Goal: Use online tool/utility: Utilize a website feature to perform a specific function

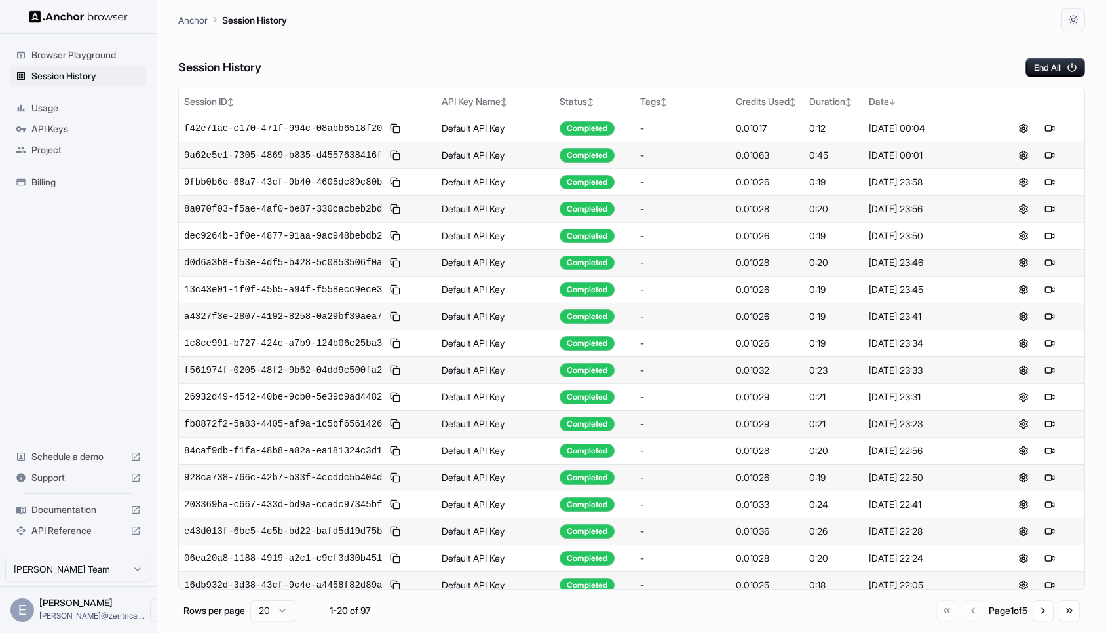
click at [87, 55] on span "Browser Playground" at bounding box center [85, 55] width 109 height 13
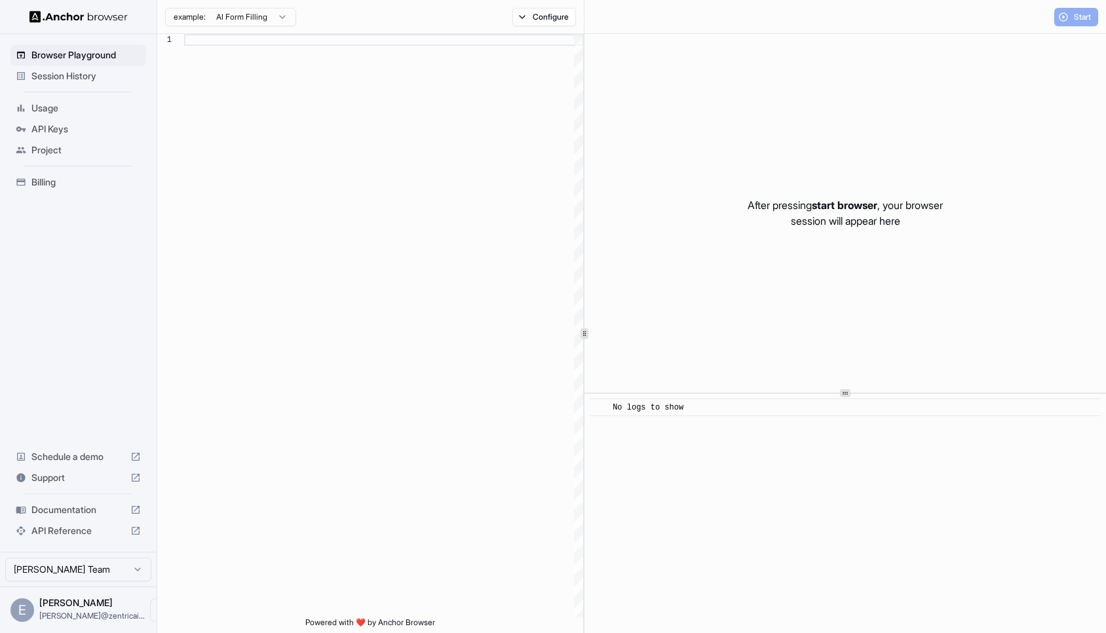
scroll to position [83, 0]
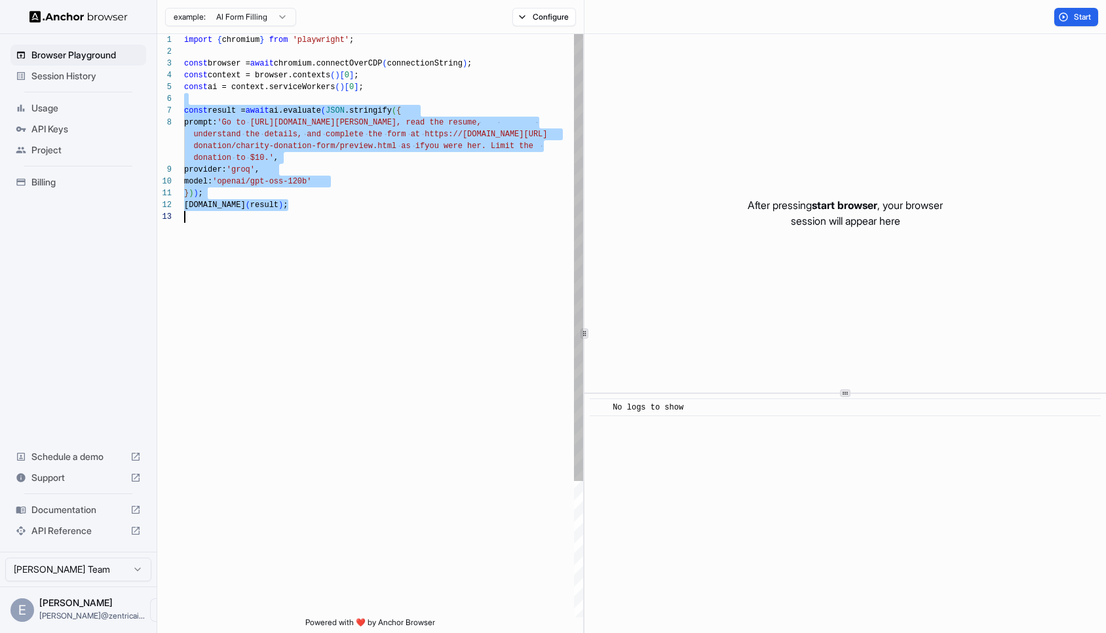
drag, startPoint x: 190, startPoint y: 102, endPoint x: 312, endPoint y: 231, distance: 177.6
click at [312, 231] on div "import { chromium } from 'playwright' ; const browser = await chromium.connectO…" at bounding box center [383, 414] width 399 height 760
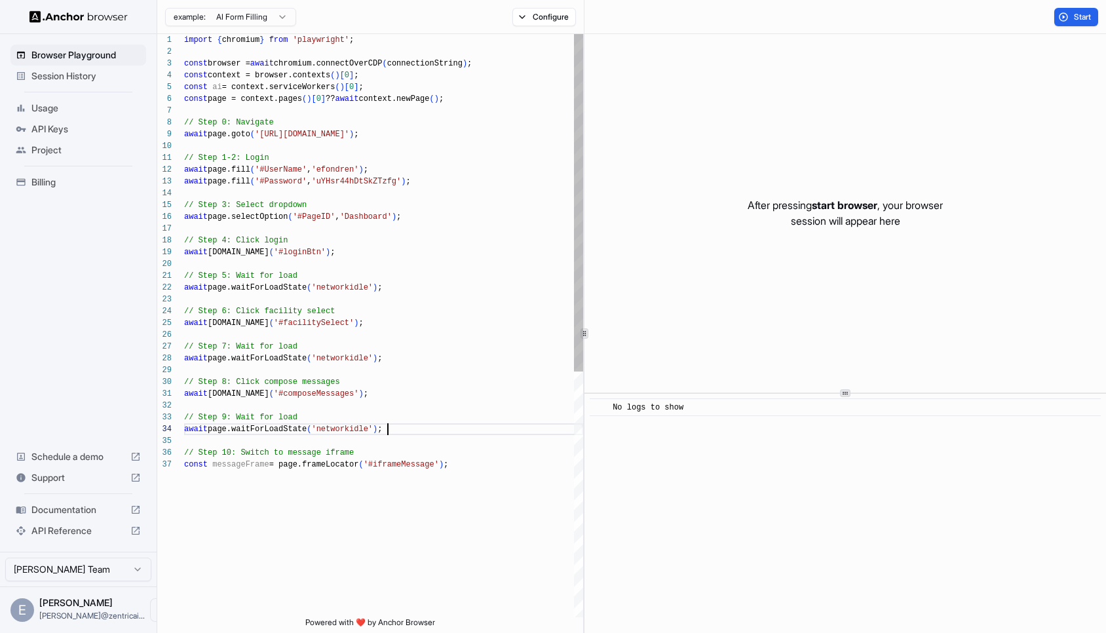
click at [466, 429] on div "import { chromium } from 'playwright' ; const browser = await chromium.connectO…" at bounding box center [383, 538] width 399 height 1008
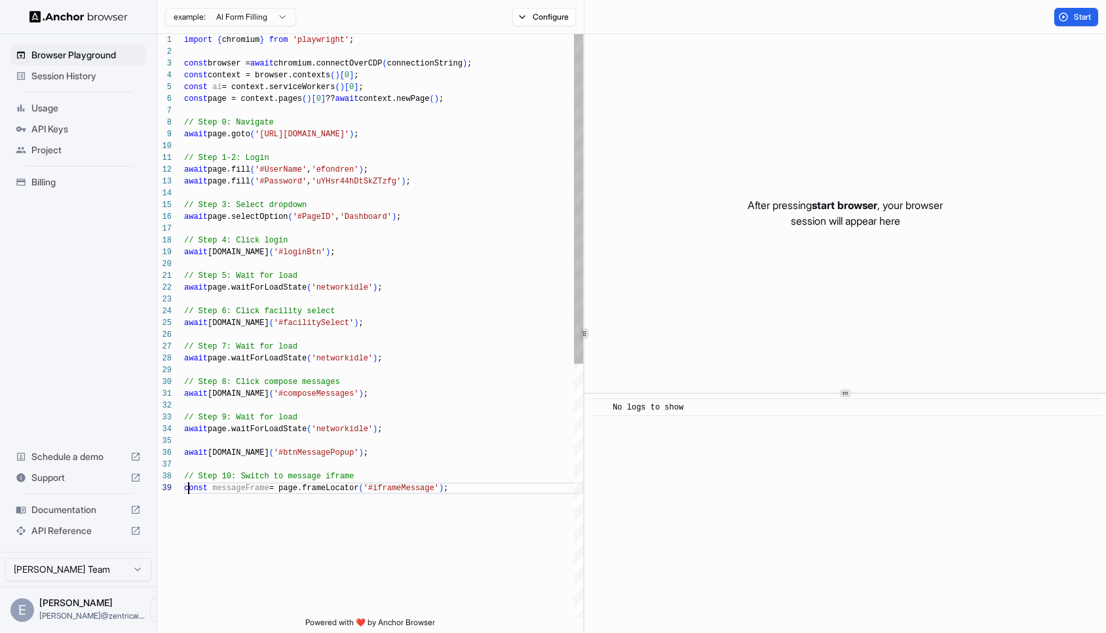
scroll to position [94, 0]
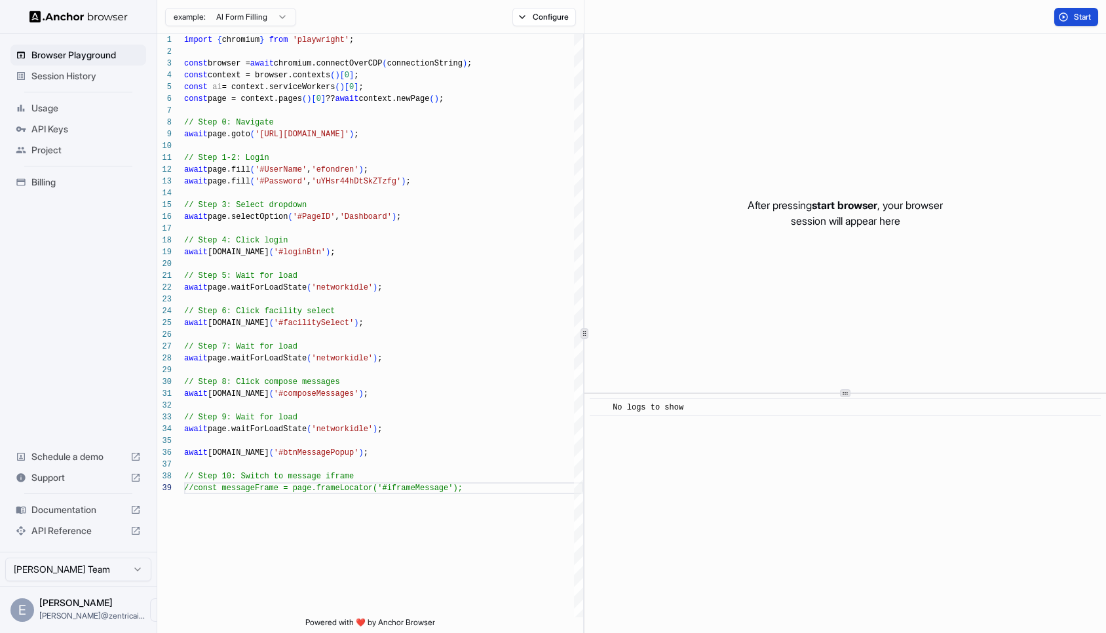
click at [1077, 24] on button "Start" at bounding box center [1077, 17] width 44 height 18
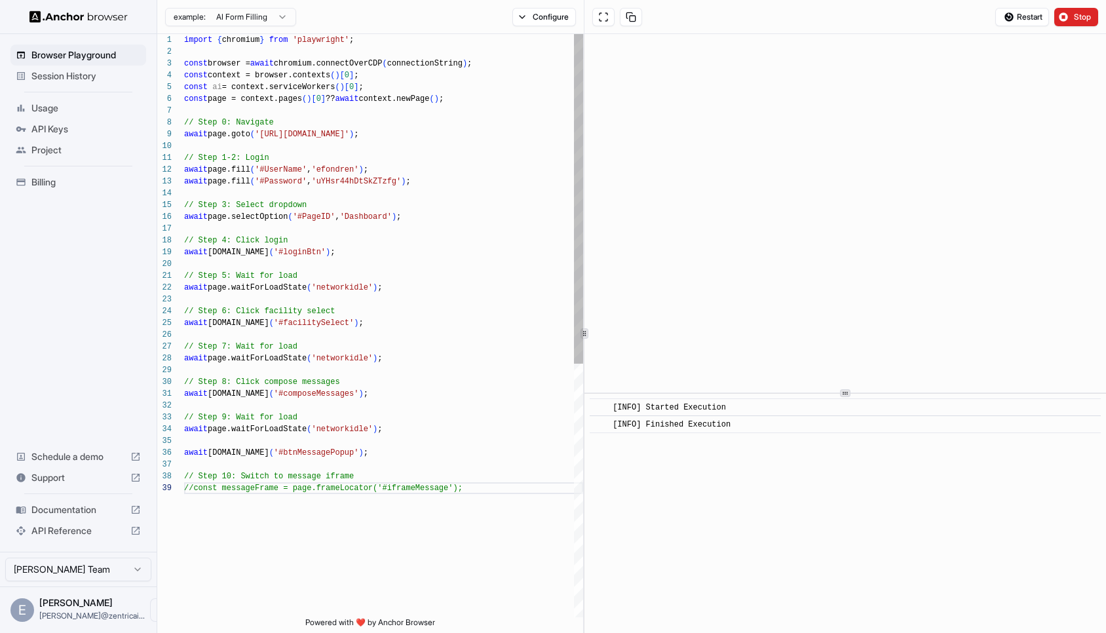
click at [370, 452] on div "import { chromium } from 'playwright' ; const browser = await chromium.connectO…" at bounding box center [383, 550] width 399 height 1032
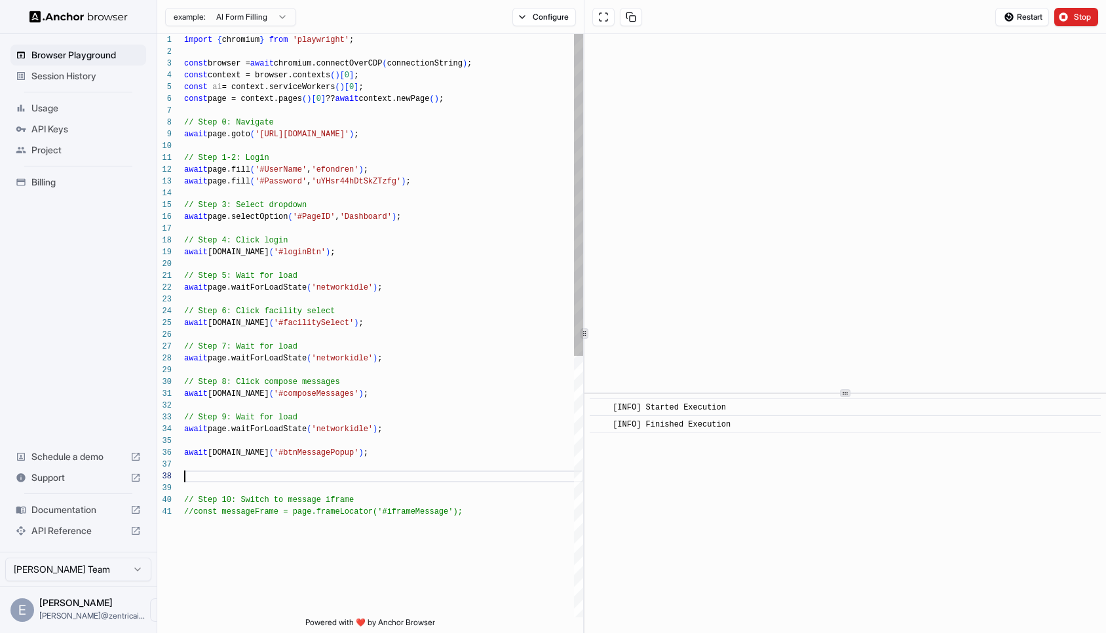
scroll to position [83, 0]
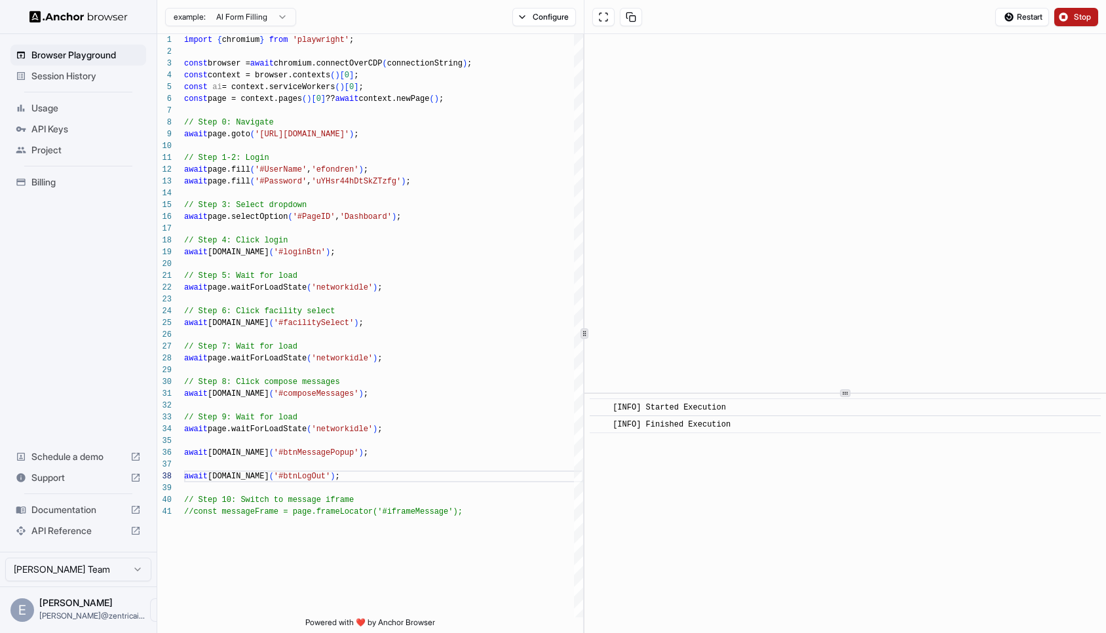
click at [1076, 17] on span "Stop" at bounding box center [1083, 17] width 18 height 10
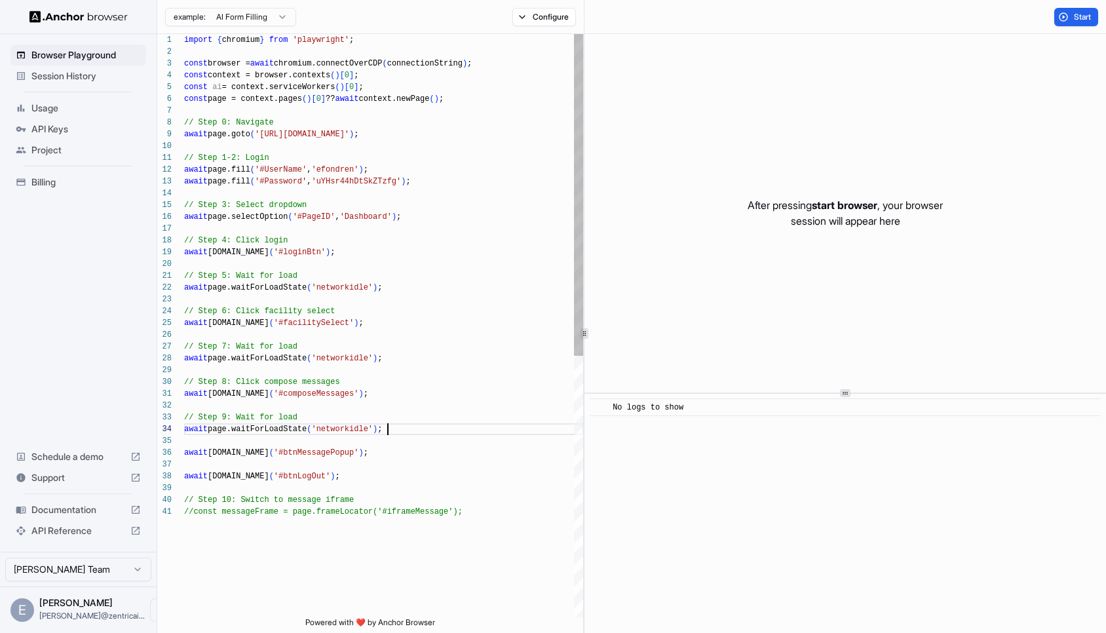
scroll to position [24, 0]
drag, startPoint x: 402, startPoint y: 425, endPoint x: 402, endPoint y: 415, distance: 10.5
click at [402, 415] on div "import { chromium } from 'playwright' ; const browser = await chromium.connectO…" at bounding box center [383, 561] width 399 height 1055
click at [393, 459] on div "import { chromium } from 'playwright' ; const browser = await chromium.connectO…" at bounding box center [383, 561] width 399 height 1055
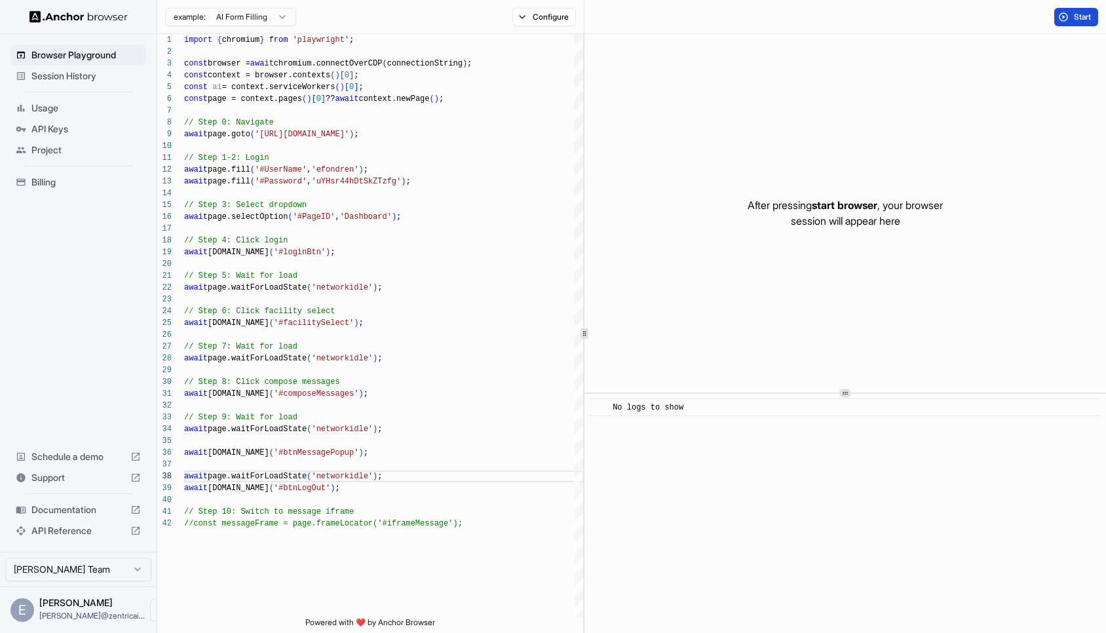
click at [1082, 19] on span "Start" at bounding box center [1083, 17] width 18 height 10
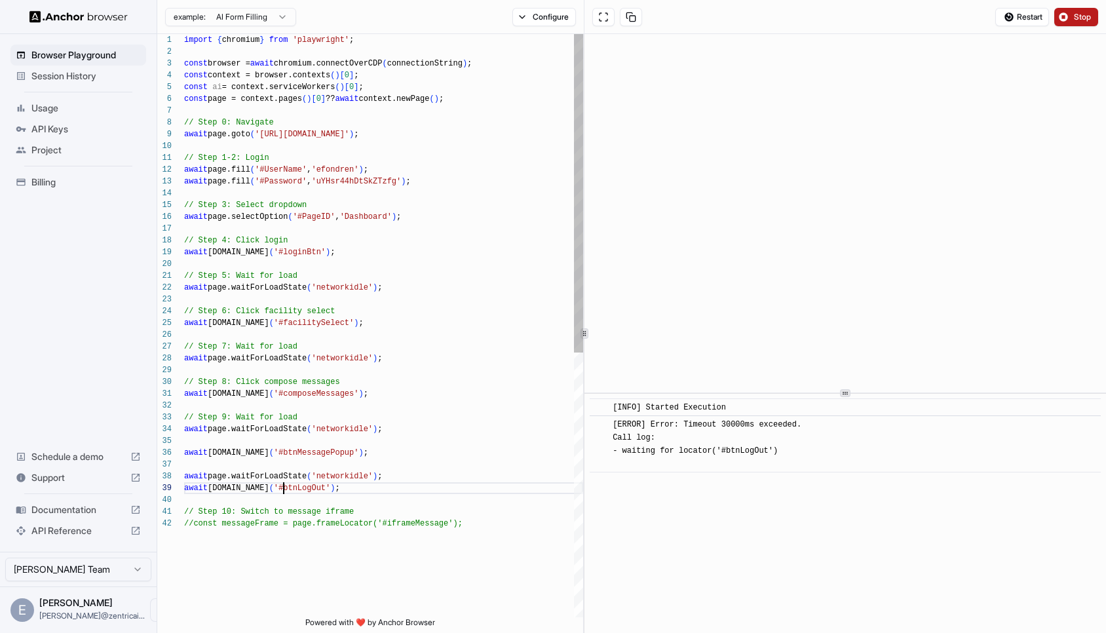
click at [285, 489] on div "import { chromium } from 'playwright' ; const browser = await chromium.connectO…" at bounding box center [383, 567] width 399 height 1067
type textarea "**********"
click at [1087, 9] on button "Stop" at bounding box center [1077, 17] width 44 height 18
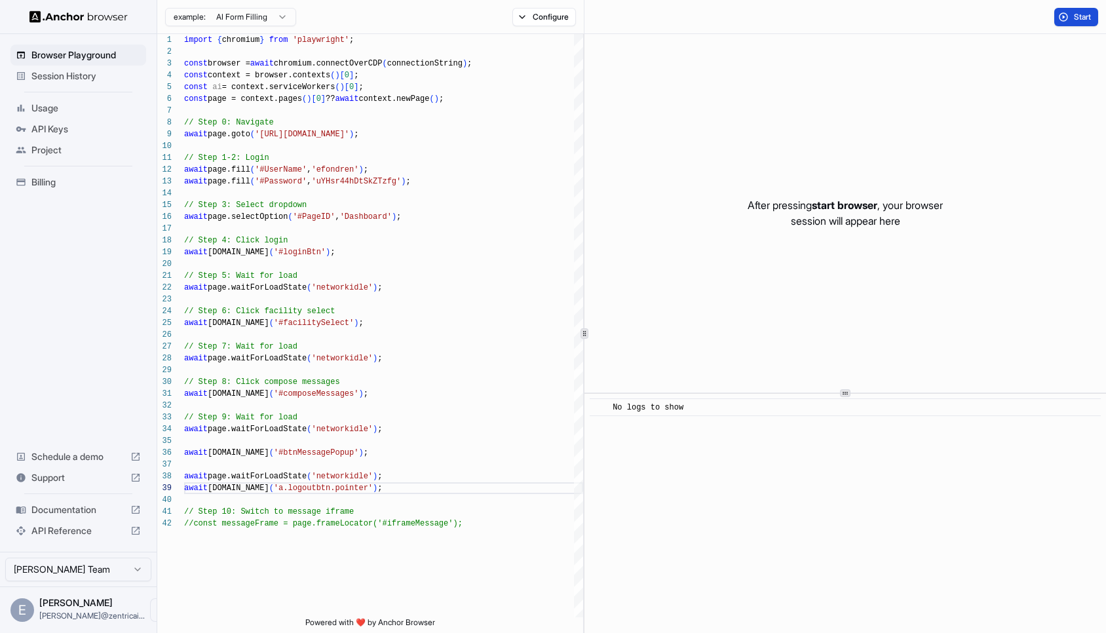
click at [1087, 9] on button "Start" at bounding box center [1077, 17] width 44 height 18
drag, startPoint x: 345, startPoint y: 453, endPoint x: 271, endPoint y: 455, distance: 74.1
click at [271, 456] on div "import { chromium } from 'playwright' ; const browser = await chromium.connectO…" at bounding box center [383, 567] width 399 height 1067
click at [359, 488] on div "import { chromium } from 'playwright' ; const browser = await chromium.connectO…" at bounding box center [383, 567] width 399 height 1067
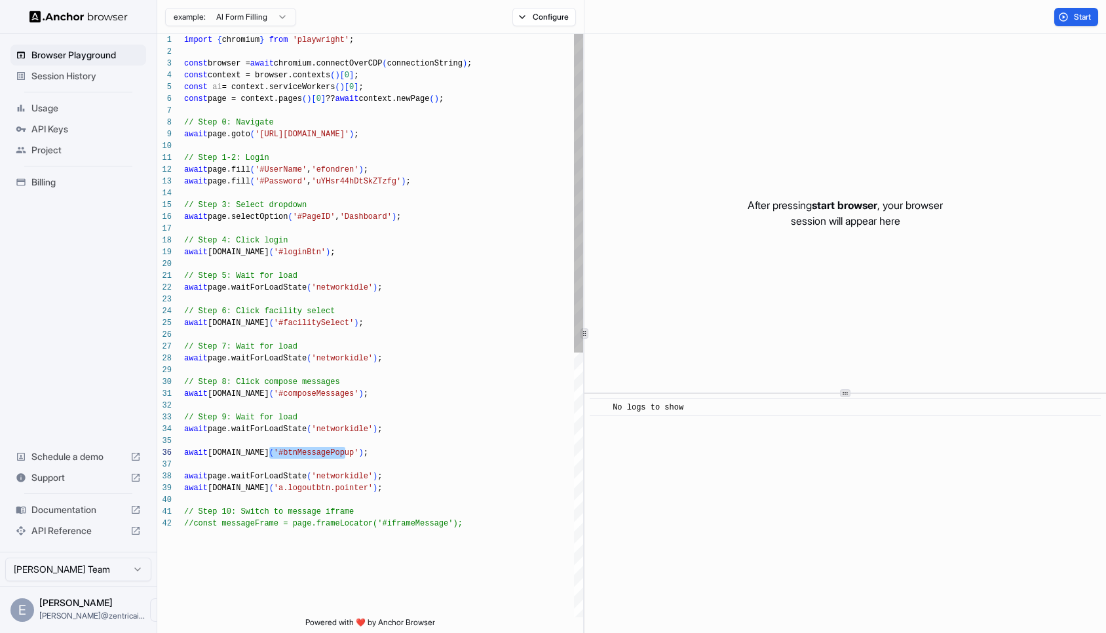
scroll to position [94, 0]
click at [269, 489] on div "import { chromium } from 'playwright' ; const browser = await chromium.connectO…" at bounding box center [383, 567] width 399 height 1067
